Goal: Transaction & Acquisition: Purchase product/service

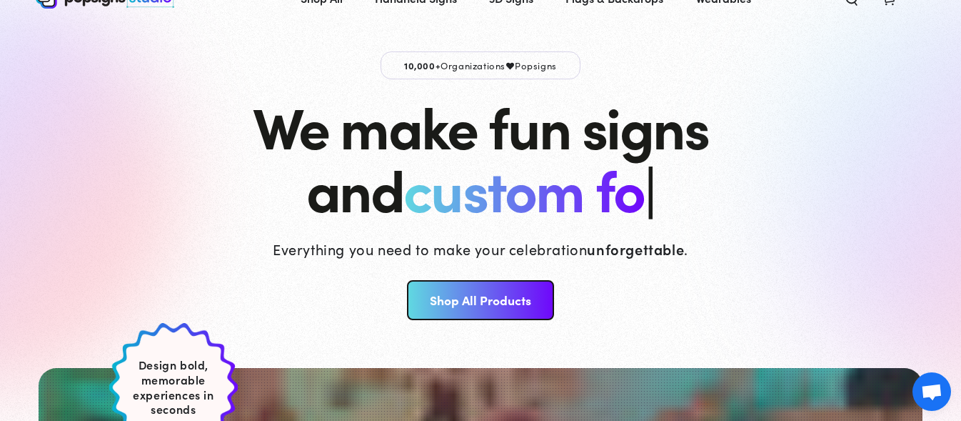
scroll to position [71, 0]
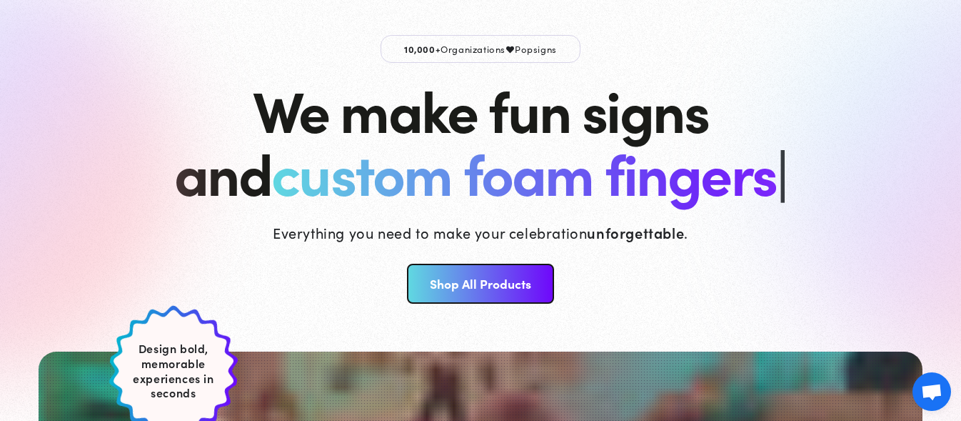
click at [475, 282] on link "Shop All Products" at bounding box center [480, 283] width 146 height 40
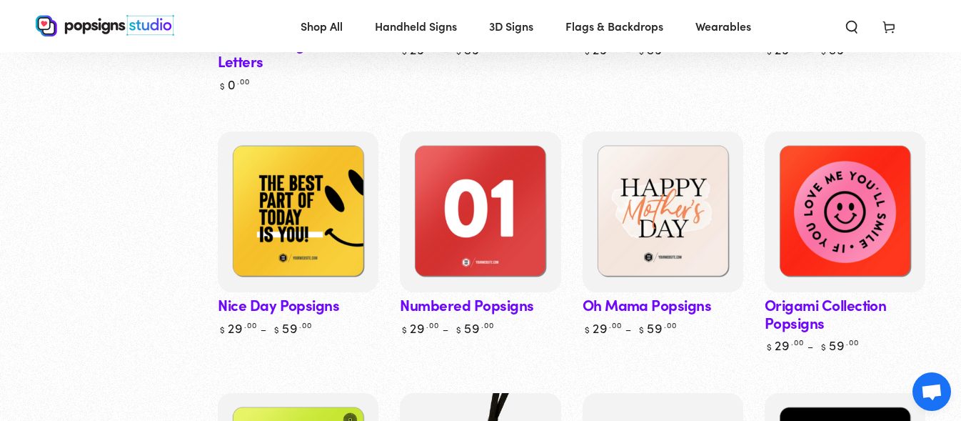
scroll to position [3927, 0]
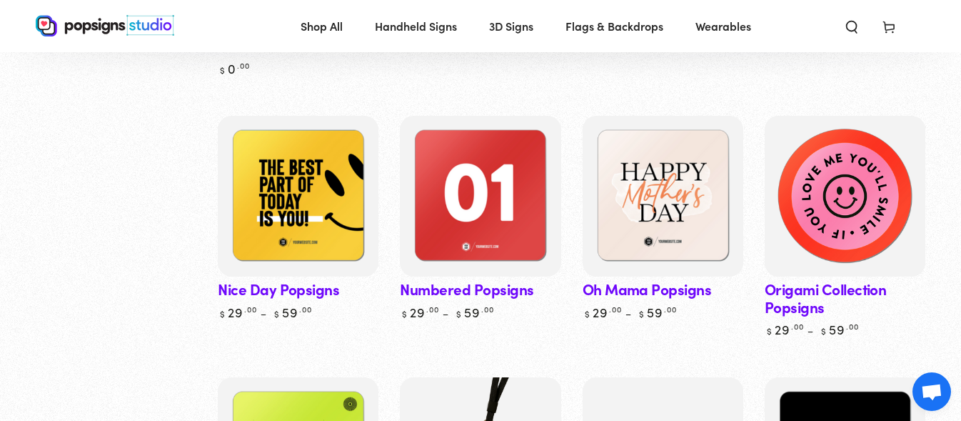
click at [877, 218] on img at bounding box center [845, 197] width 166 height 166
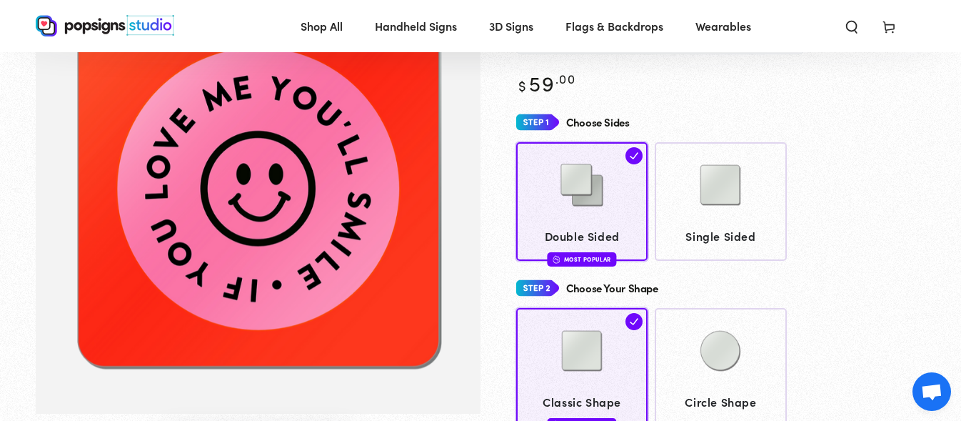
scroll to position [69, 0]
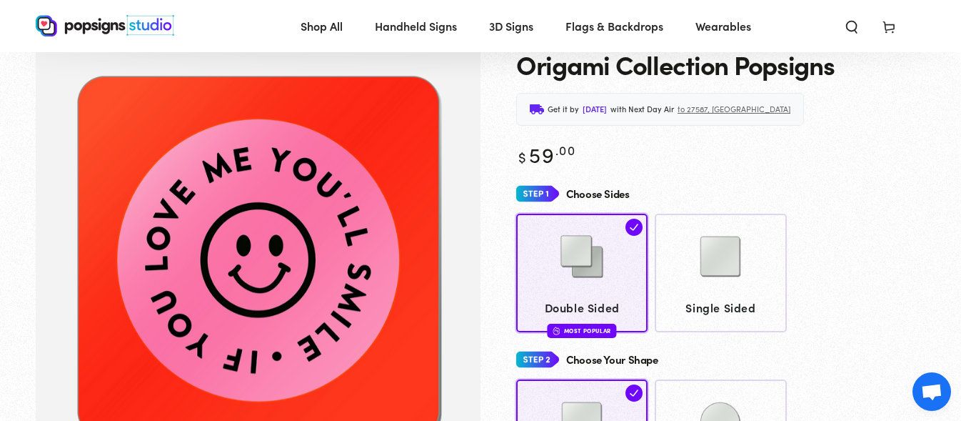
click at [370, 258] on img "Gallery Viewer" at bounding box center [258, 260] width 445 height 450
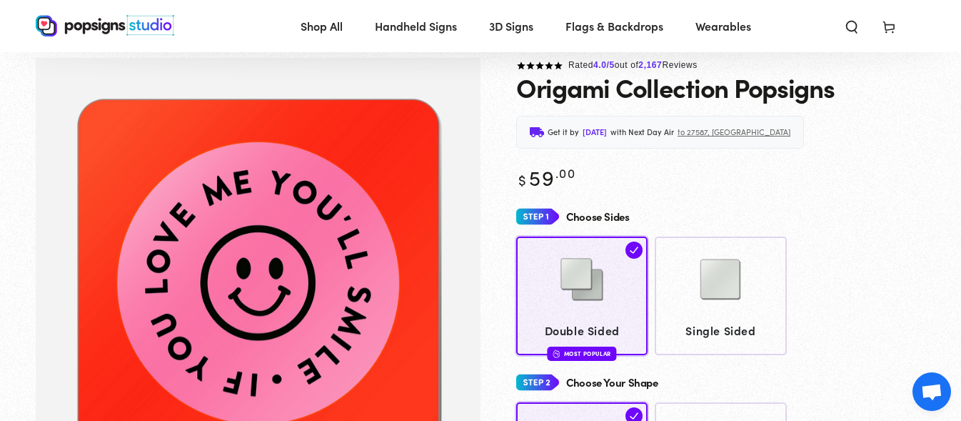
scroll to position [0, 0]
